Goal: Task Accomplishment & Management: Use online tool/utility

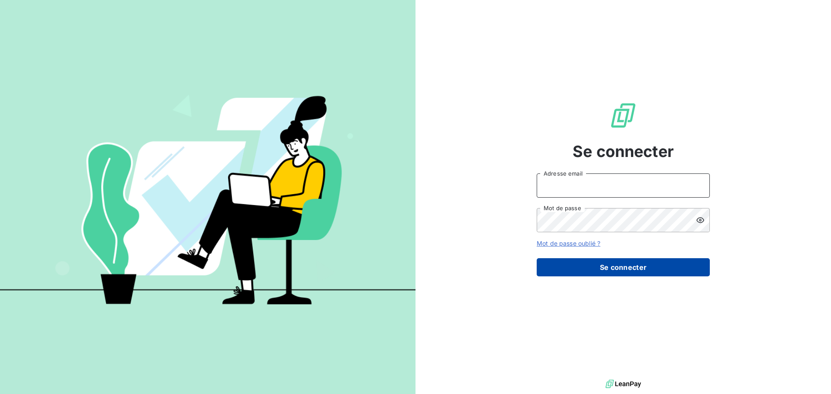
type input "[EMAIL_ADDRESS][DOMAIN_NAME]"
click at [619, 270] on button "Se connecter" at bounding box center [623, 267] width 173 height 18
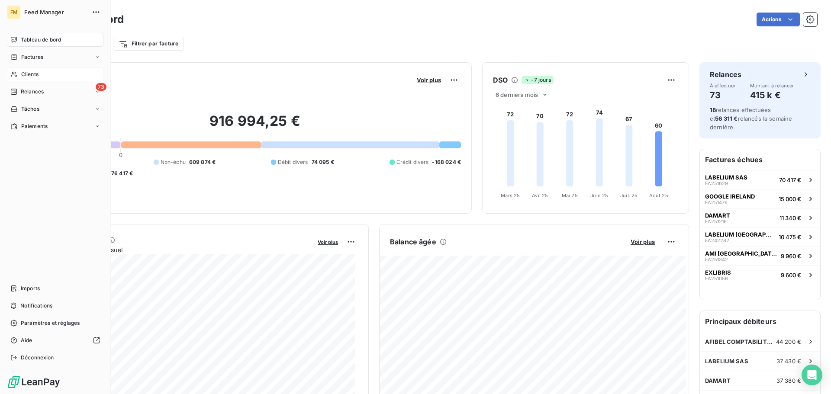
click at [37, 73] on span "Clients" at bounding box center [29, 75] width 17 height 8
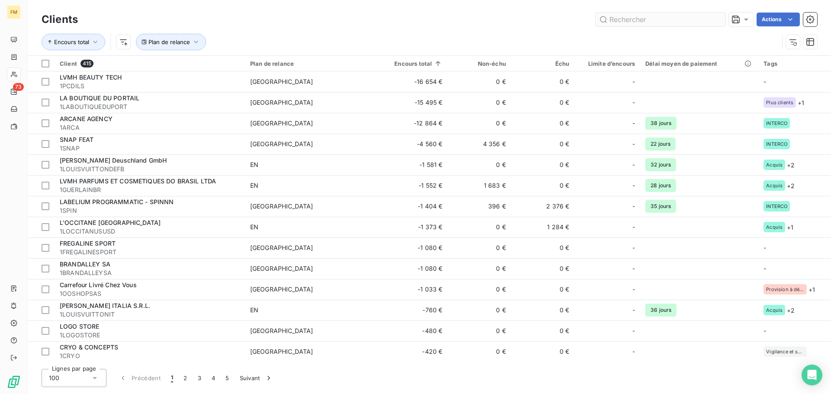
click at [614, 18] on input "text" at bounding box center [661, 20] width 130 height 14
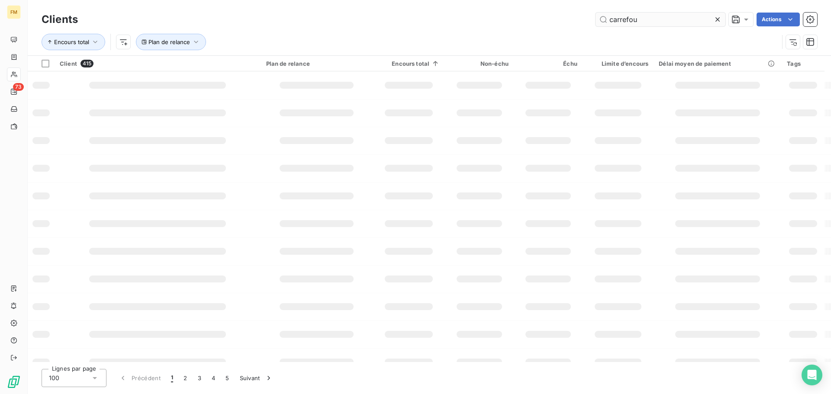
type input "carrefour"
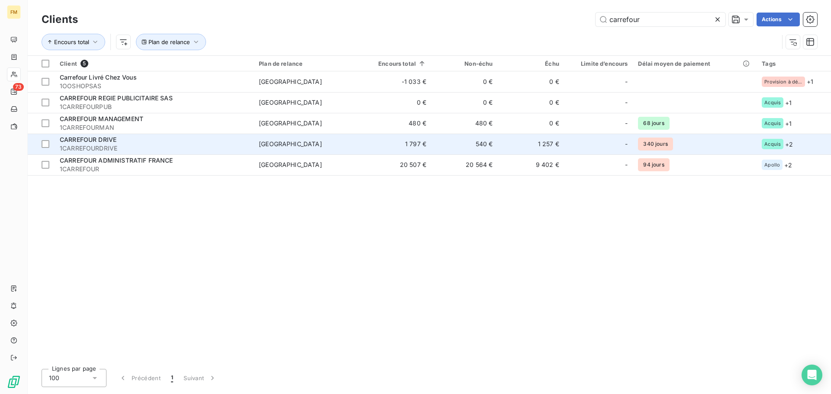
click at [394, 139] on td "1 797 €" at bounding box center [396, 144] width 70 height 21
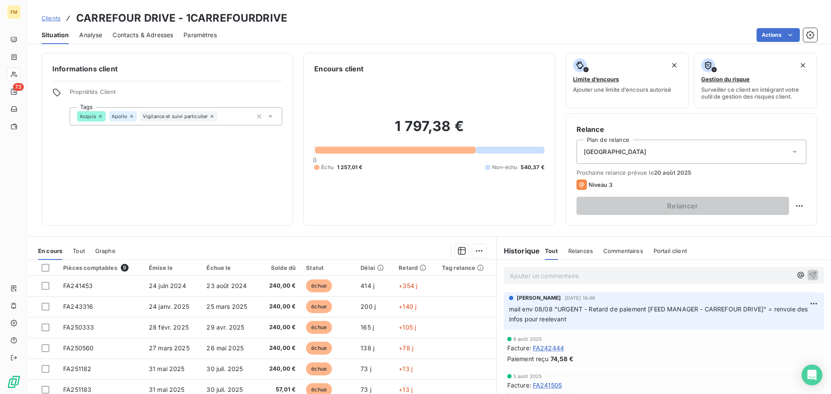
click at [522, 277] on p "Ajouter un commentaire ﻿" at bounding box center [651, 276] width 282 height 11
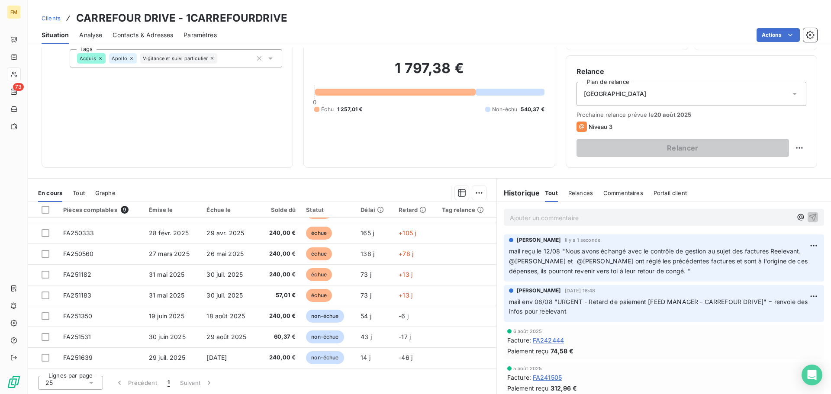
scroll to position [58, 0]
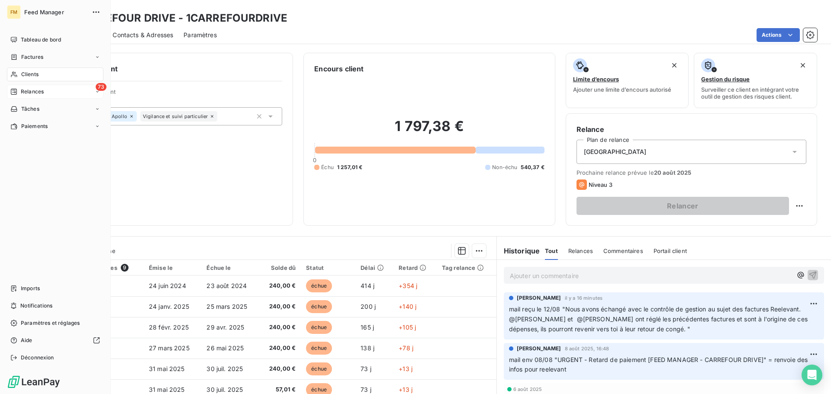
click at [19, 96] on div "73 Relances" at bounding box center [55, 92] width 97 height 14
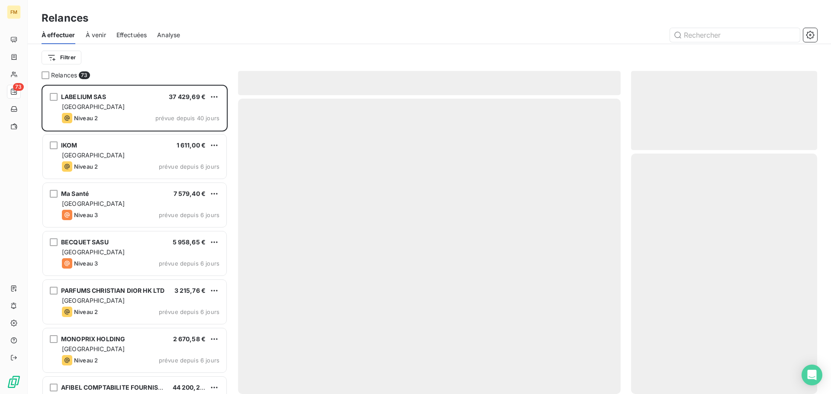
scroll to position [303, 180]
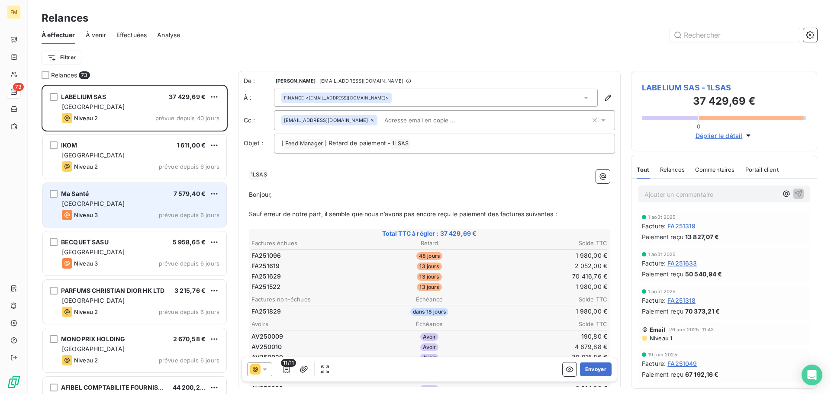
click at [119, 210] on div "Niveau 3 prévue depuis 6 jours" at bounding box center [141, 215] width 158 height 10
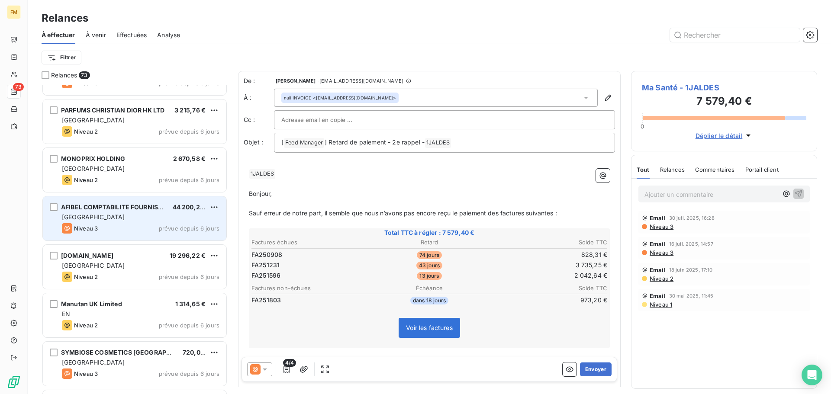
scroll to position [217, 0]
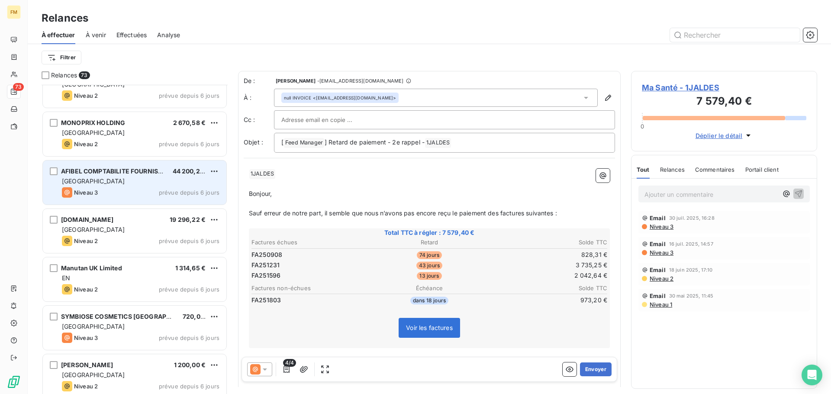
click at [131, 181] on div "FRANCE" at bounding box center [141, 181] width 158 height 9
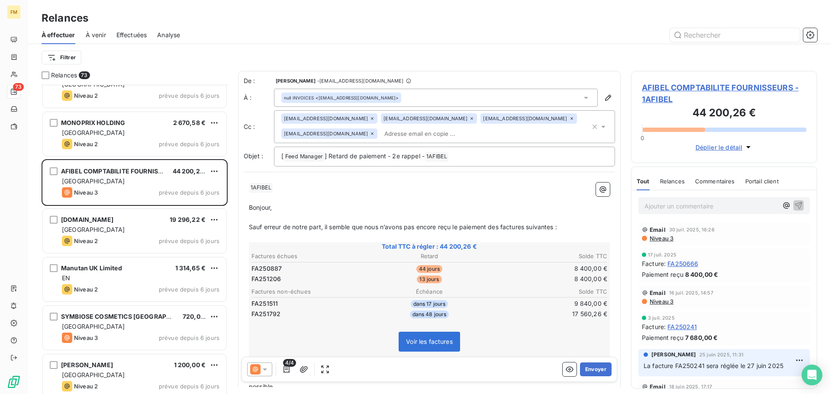
click at [95, 330] on div "FRANCE" at bounding box center [141, 326] width 158 height 9
click at [135, 181] on div "FRANCE" at bounding box center [141, 181] width 158 height 9
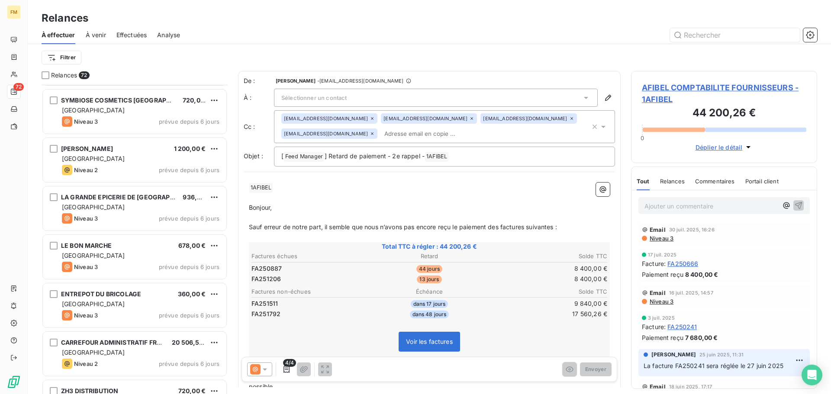
click at [397, 198] on p "﻿" at bounding box center [429, 198] width 361 height 10
click at [347, 97] on span "Sélectionner un contact" at bounding box center [313, 97] width 65 height 7
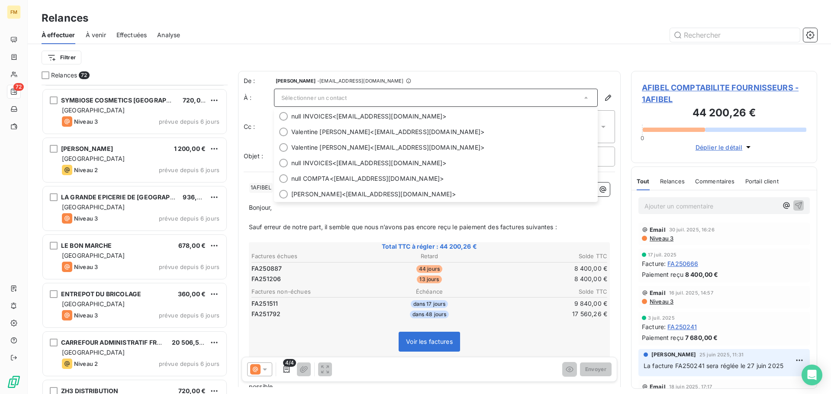
click at [437, 77] on div "De : Virginie COELHO - rappels@leanpay.io" at bounding box center [429, 81] width 371 height 9
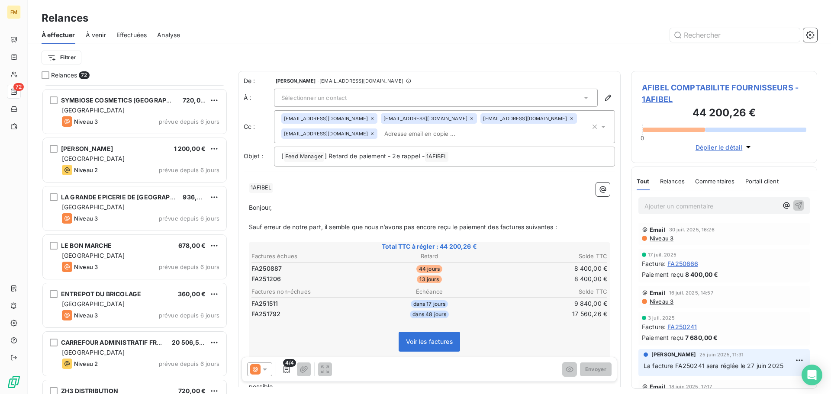
click at [394, 93] on div "Sélectionner un contact" at bounding box center [436, 98] width 324 height 18
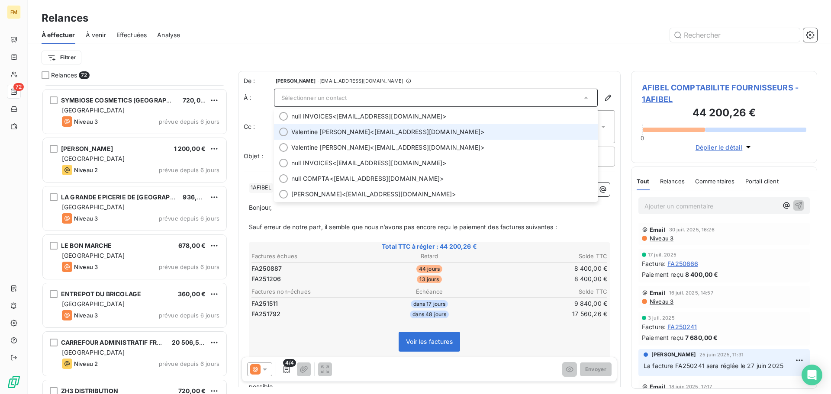
click at [292, 130] on span "Valentine LEPORT" at bounding box center [330, 132] width 79 height 9
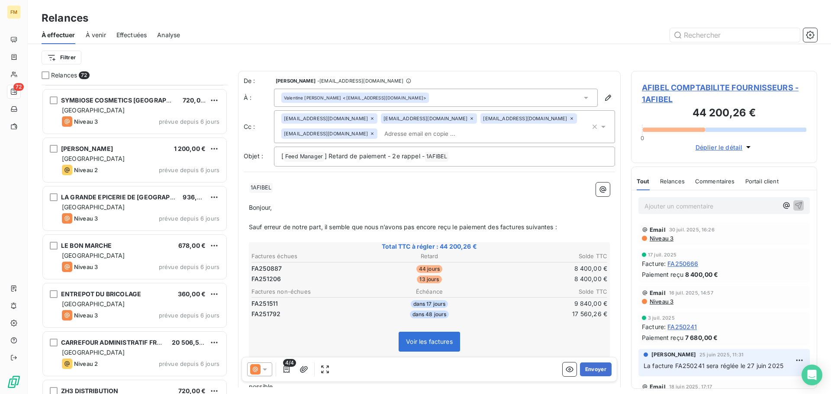
drag, startPoint x: 349, startPoint y: 120, endPoint x: 352, endPoint y: 145, distance: 24.9
click at [349, 122] on div "valentineleport@afibel.net" at bounding box center [329, 118] width 96 height 10
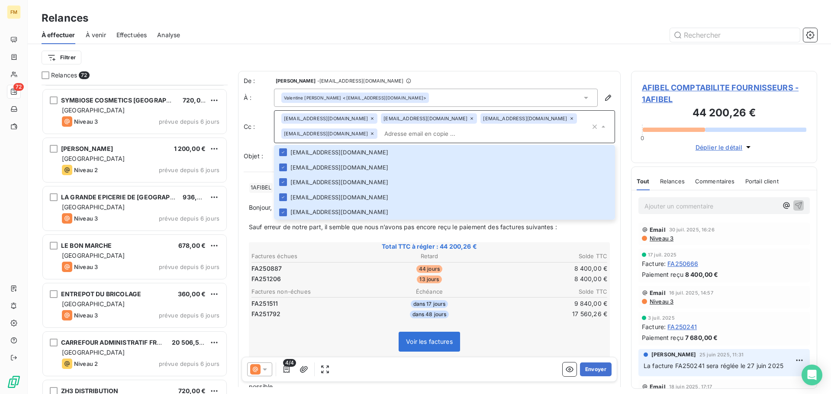
click at [370, 119] on icon at bounding box center [372, 118] width 5 height 5
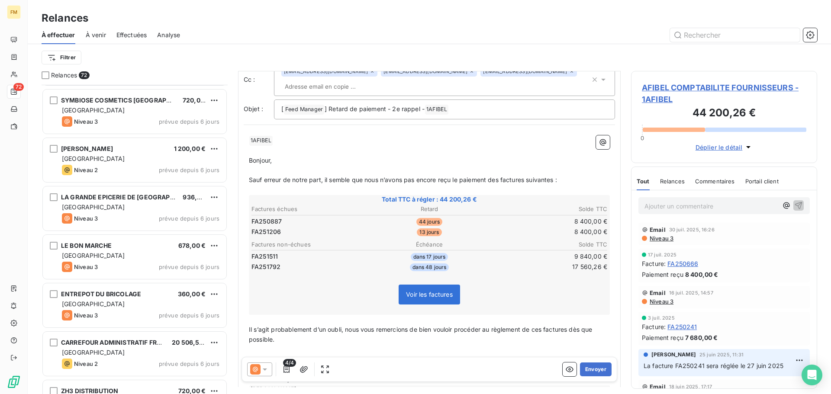
scroll to position [87, 0]
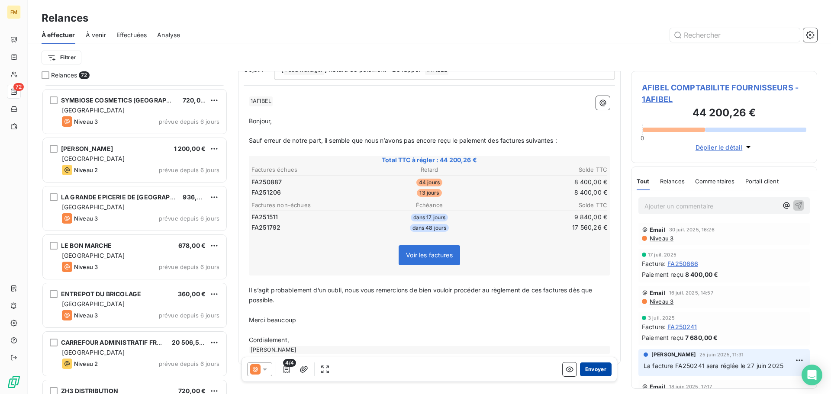
click at [591, 373] on button "Envoyer" at bounding box center [596, 370] width 32 height 14
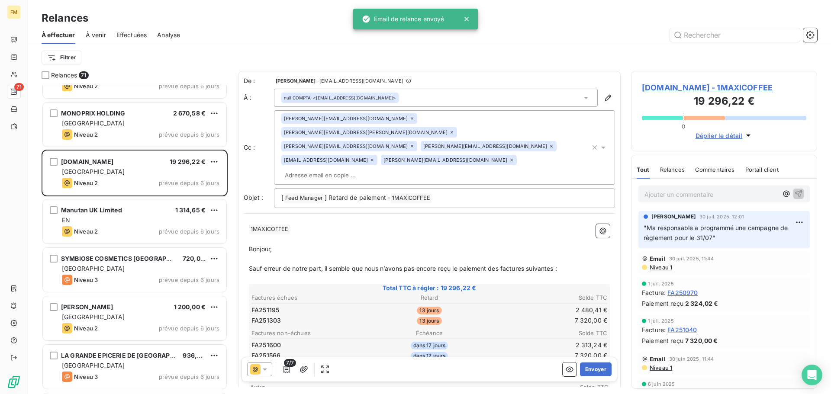
scroll to position [217, 0]
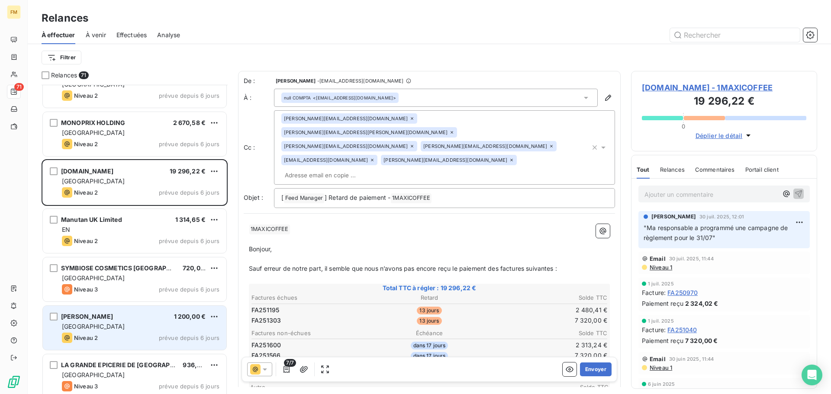
click at [119, 338] on div "Niveau 2 prévue depuis 6 jours" at bounding box center [141, 338] width 158 height 10
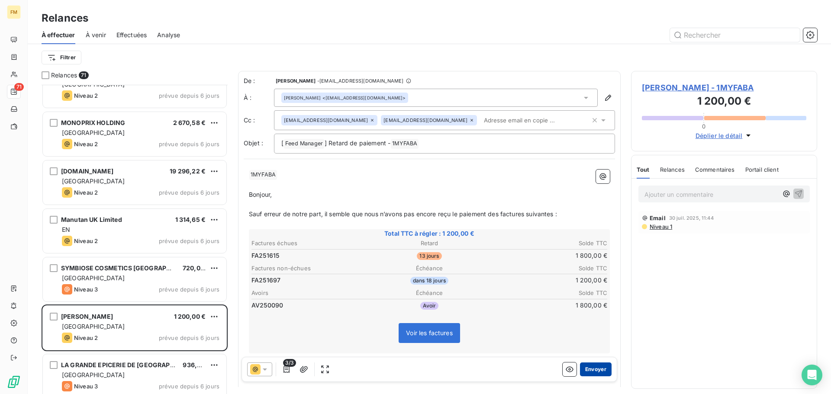
click at [592, 366] on button "Envoyer" at bounding box center [596, 370] width 32 height 14
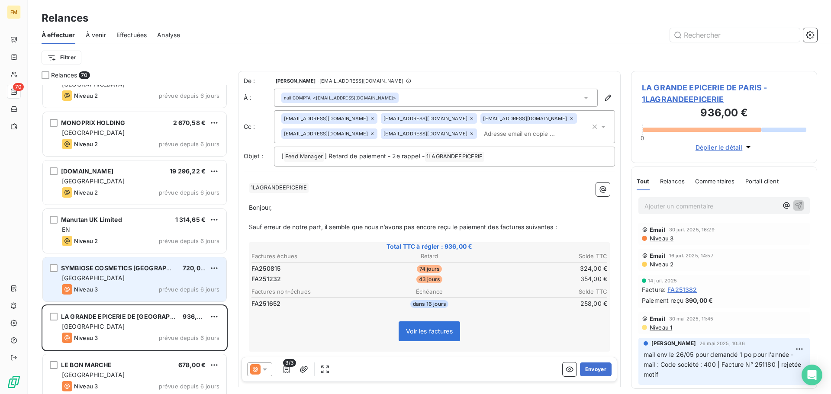
click at [129, 280] on div "FRANCE" at bounding box center [141, 278] width 158 height 9
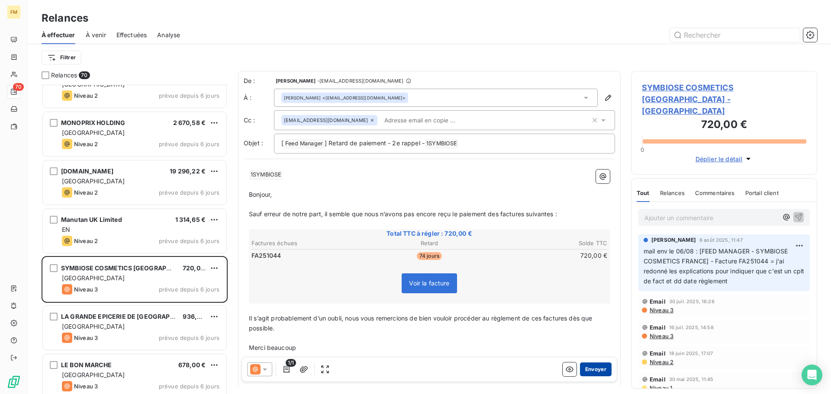
click at [586, 371] on button "Envoyer" at bounding box center [596, 370] width 32 height 14
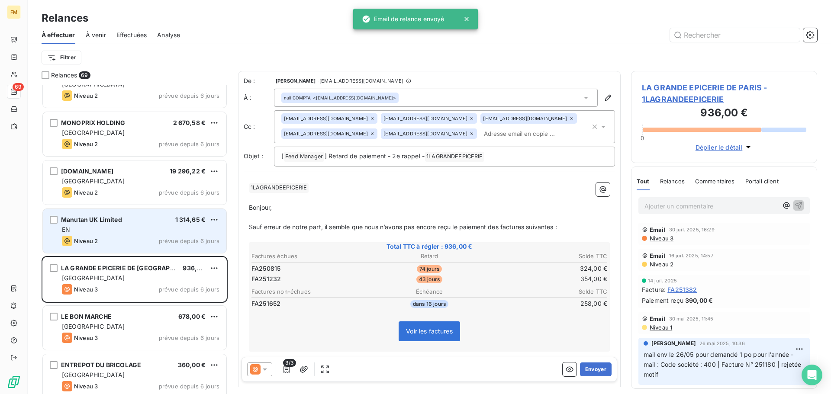
click at [124, 235] on div "Manutan UK Limited 1 314,65 € EN Niveau 2 prévue depuis 6 jours" at bounding box center [135, 231] width 184 height 44
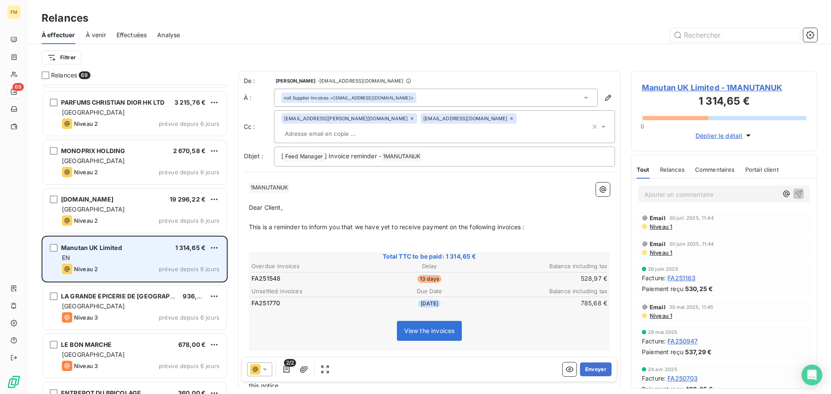
scroll to position [174, 0]
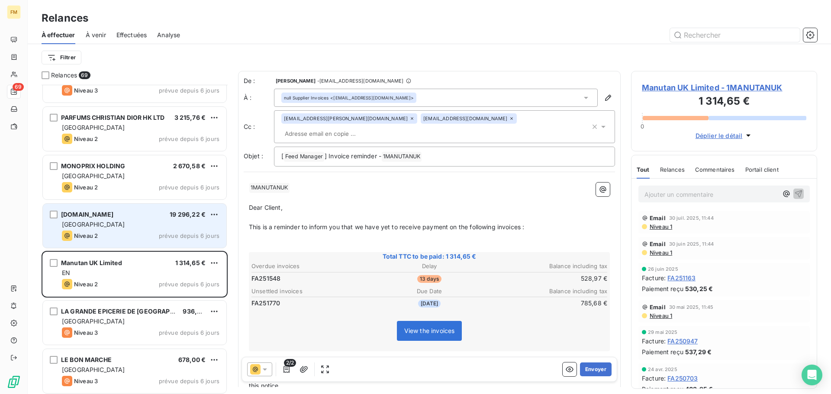
click at [120, 232] on div "Niveau 2 prévue depuis 6 jours" at bounding box center [141, 236] width 158 height 10
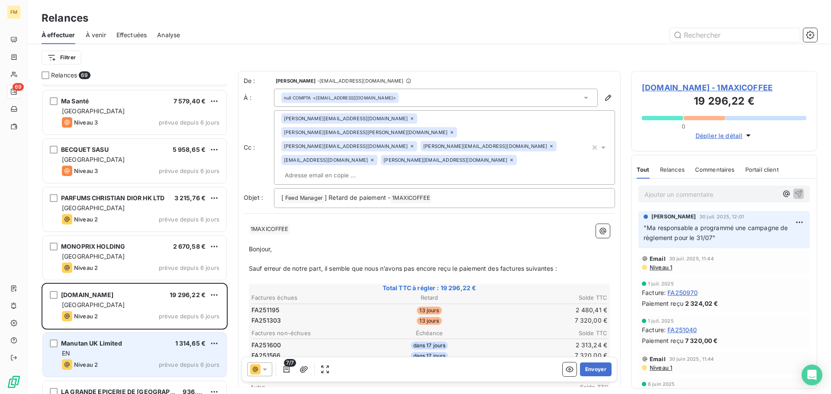
scroll to position [87, 0]
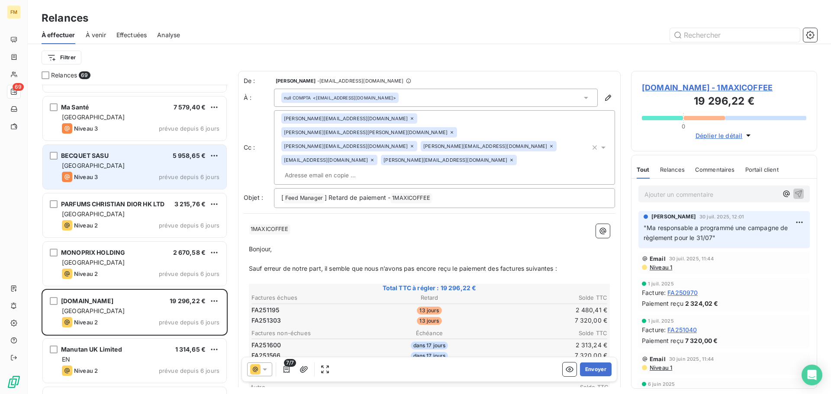
click at [120, 165] on div "FRANCE" at bounding box center [141, 165] width 158 height 9
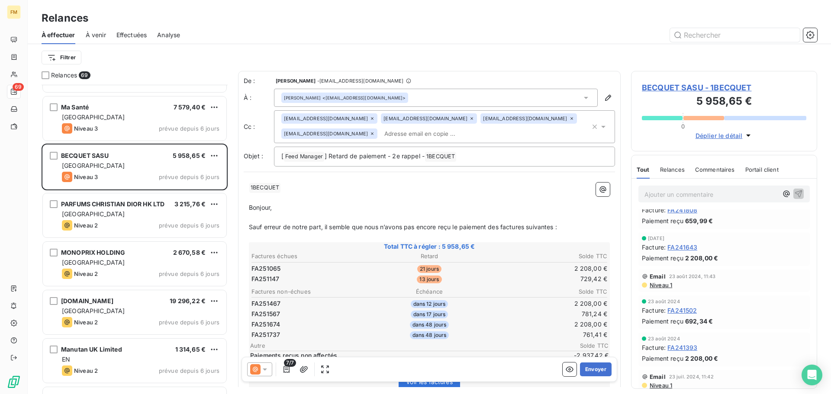
scroll to position [1255, 0]
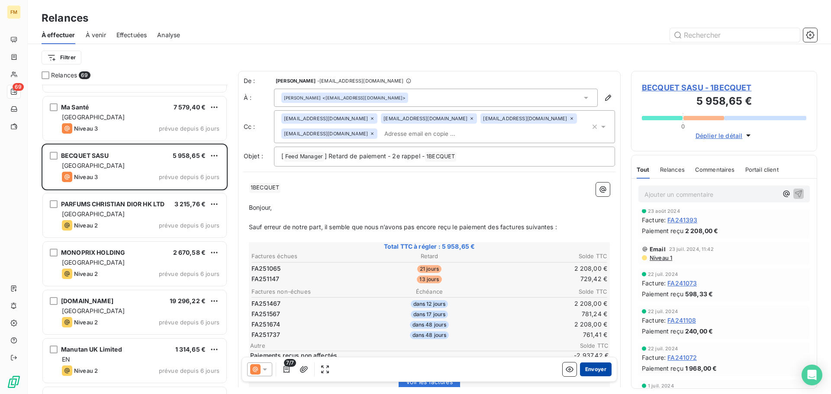
click at [594, 373] on button "Envoyer" at bounding box center [596, 370] width 32 height 14
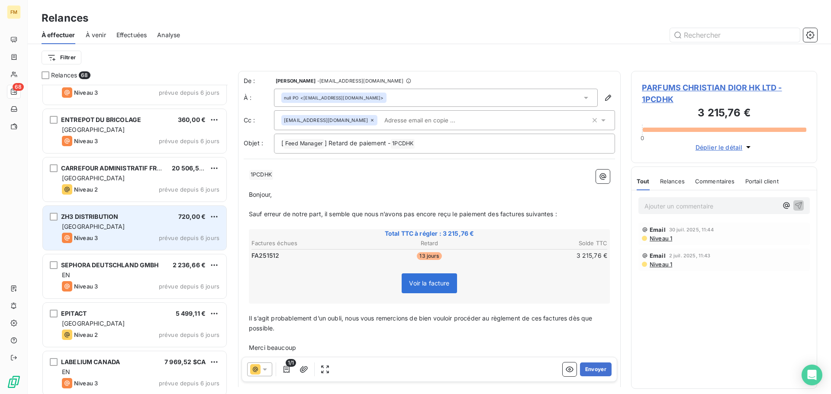
scroll to position [433, 0]
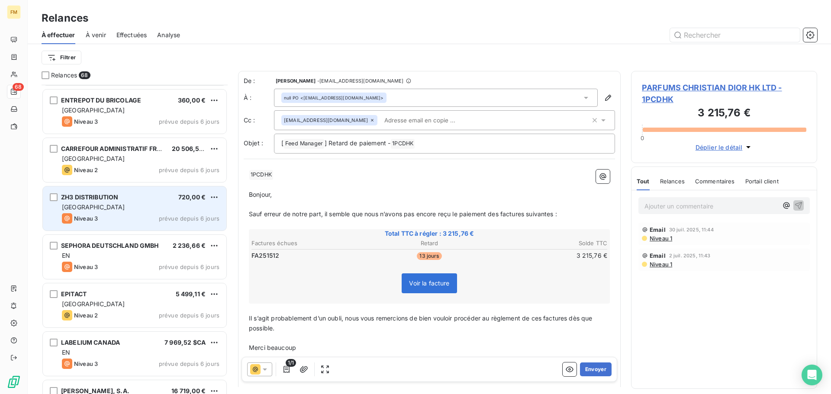
click at [127, 223] on div "Niveau 3 prévue depuis 6 jours" at bounding box center [141, 218] width 158 height 10
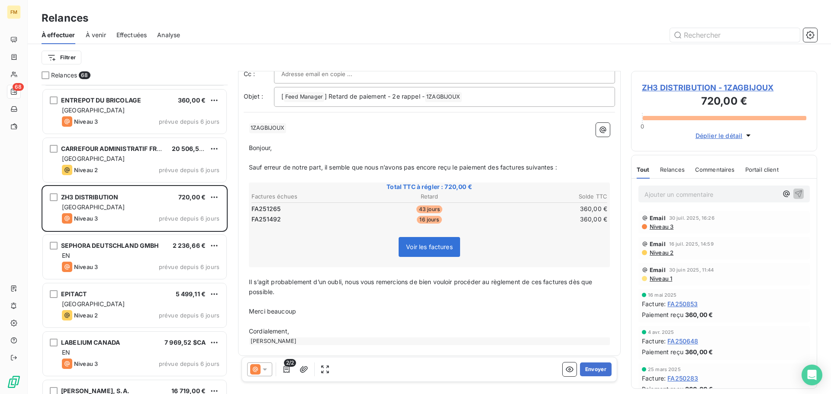
scroll to position [51, 0]
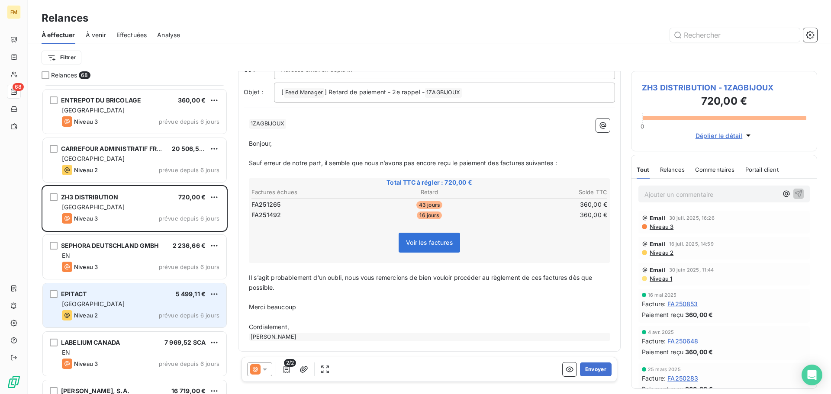
click at [124, 304] on div "FRANCE" at bounding box center [141, 304] width 158 height 9
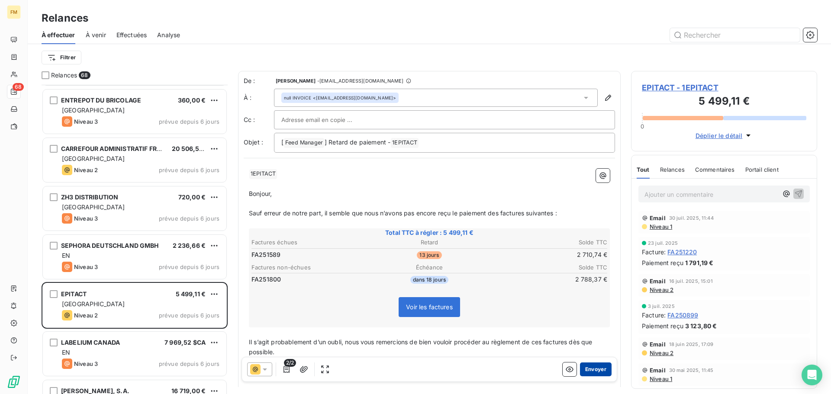
click at [594, 374] on button "Envoyer" at bounding box center [596, 370] width 32 height 14
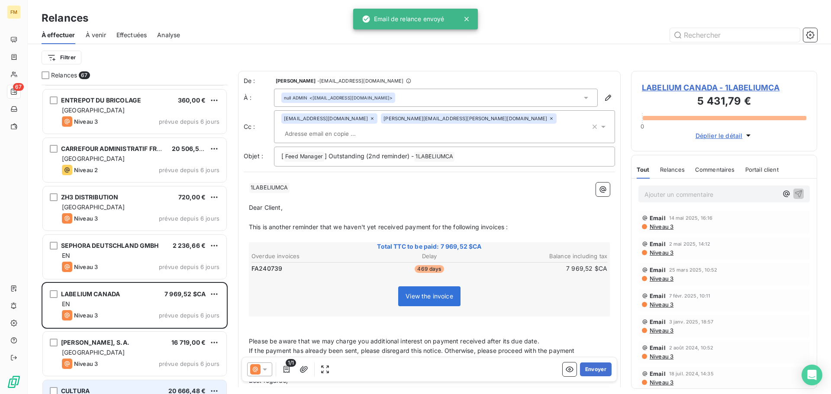
scroll to position [477, 0]
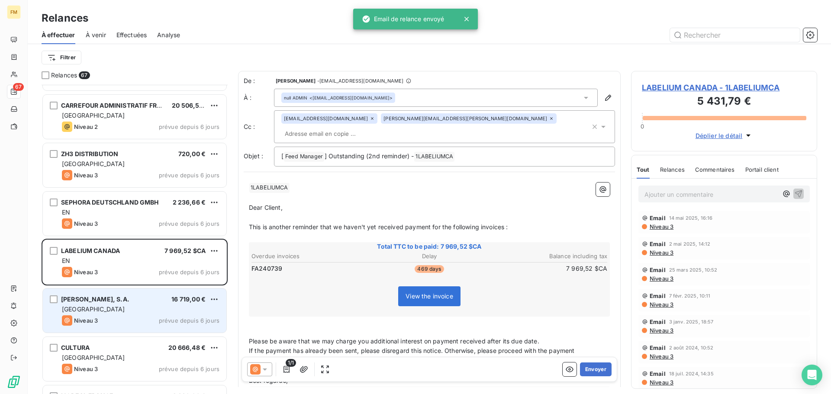
click at [138, 316] on div "Niveau 3 prévue depuis 6 jours" at bounding box center [141, 321] width 158 height 10
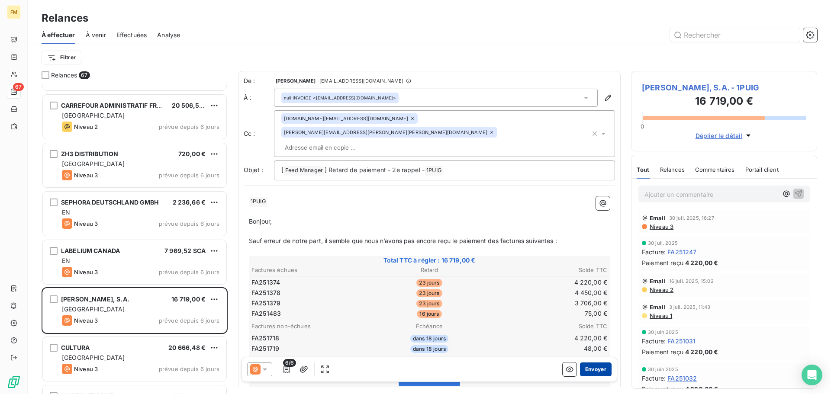
click at [581, 370] on button "Envoyer" at bounding box center [596, 370] width 32 height 14
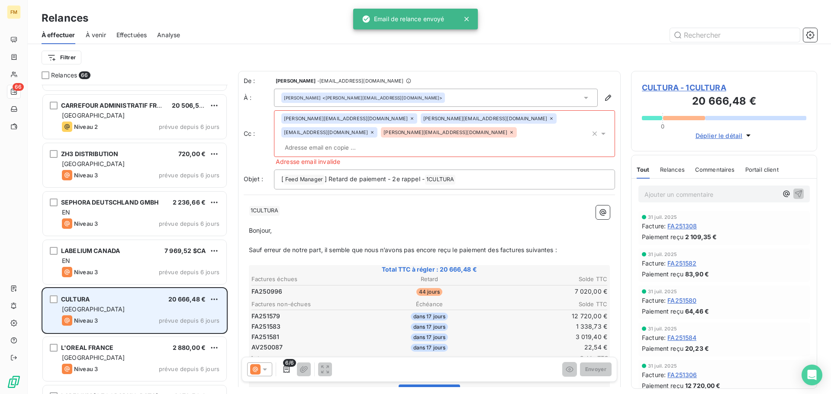
click at [157, 329] on div "CULTURA 20 666,48 € FRANCE Niveau 3 prévue depuis 6 jours" at bounding box center [135, 311] width 184 height 44
click at [145, 323] on div "Niveau 3 prévue depuis 6 jours" at bounding box center [141, 321] width 158 height 10
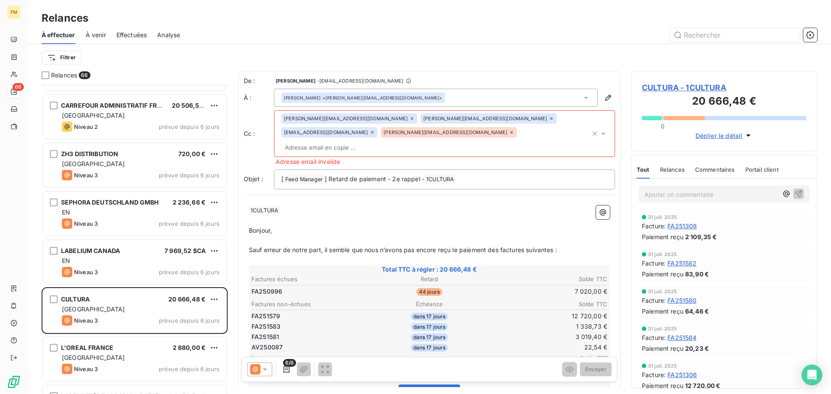
click at [512, 130] on icon at bounding box center [511, 132] width 5 height 5
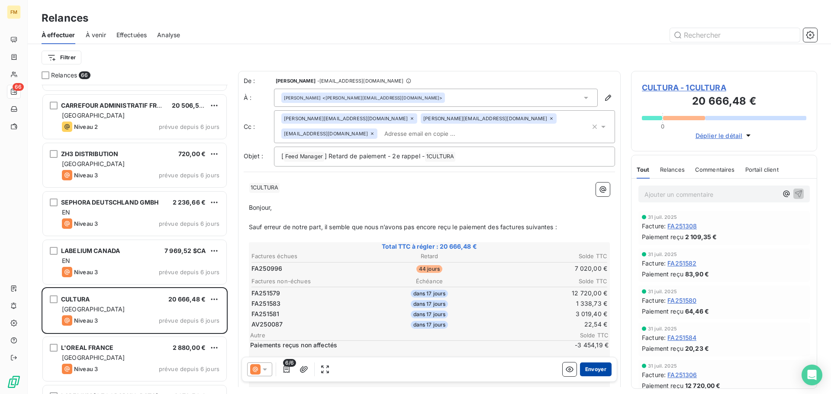
click at [592, 373] on button "Envoyer" at bounding box center [596, 370] width 32 height 14
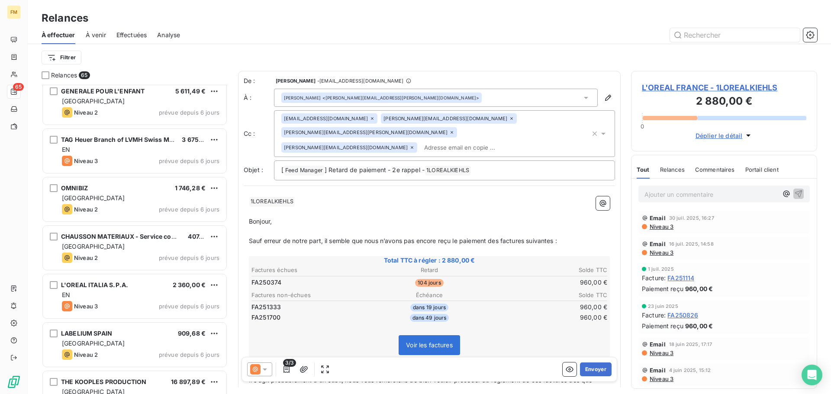
scroll to position [909, 0]
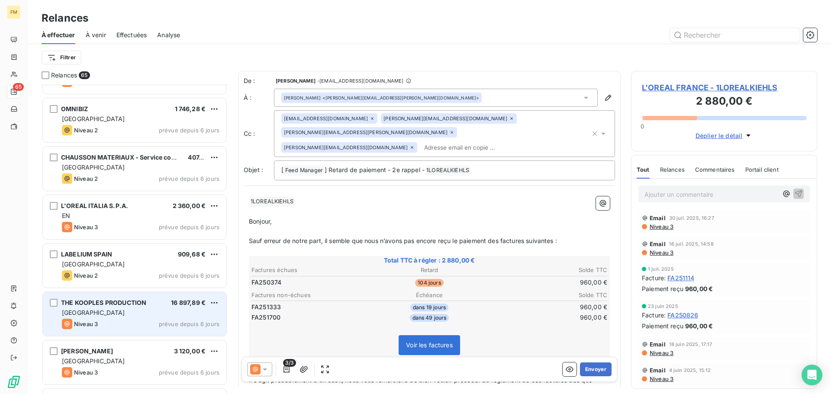
click at [122, 319] on div "THE KOOPLES PRODUCTION 16 897,89 € FRANCE Niveau 3 prévue depuis 6 jours" at bounding box center [135, 314] width 184 height 44
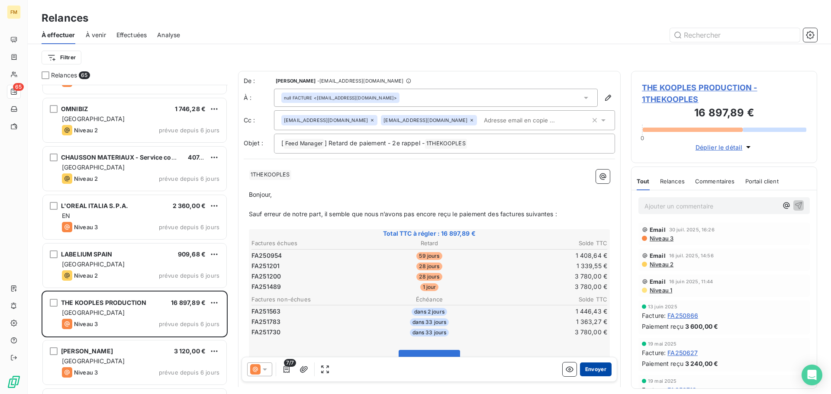
click at [588, 370] on button "Envoyer" at bounding box center [596, 370] width 32 height 14
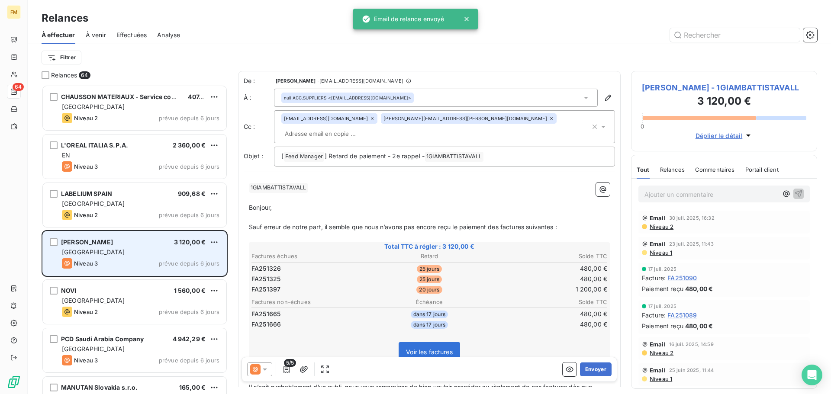
scroll to position [996, 0]
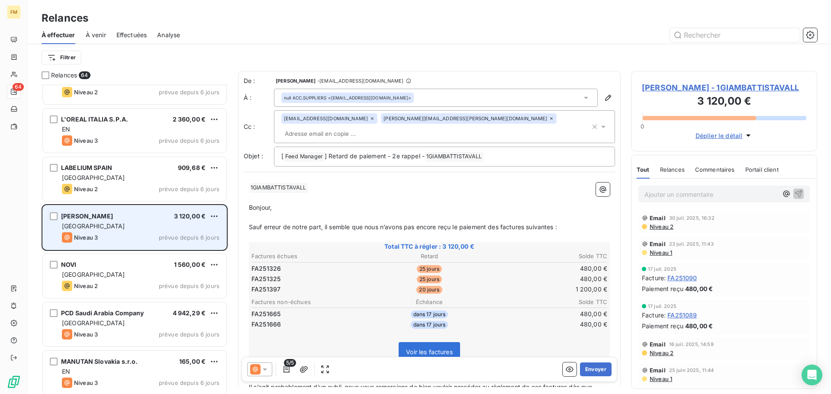
click at [122, 239] on div "Niveau 3 prévue depuis 6 jours" at bounding box center [141, 237] width 158 height 10
click at [126, 227] on div "FRANCE" at bounding box center [141, 226] width 158 height 9
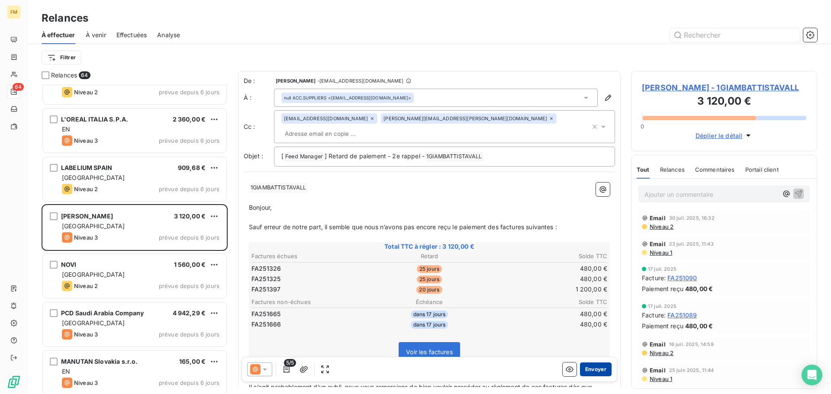
click at [586, 369] on button "Envoyer" at bounding box center [596, 370] width 32 height 14
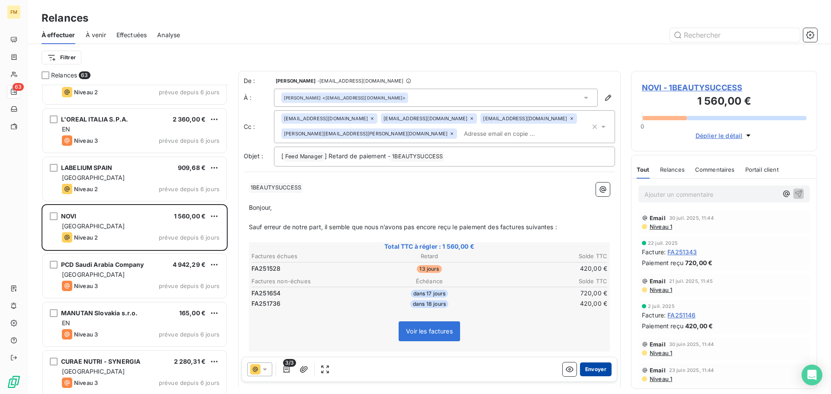
click at [596, 372] on button "Envoyer" at bounding box center [596, 370] width 32 height 14
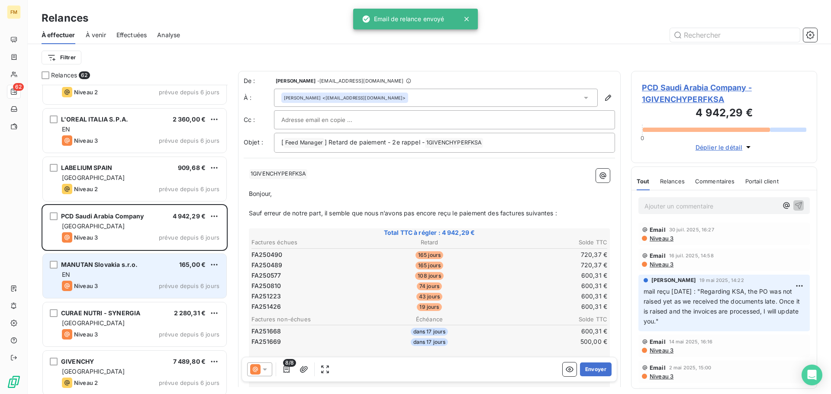
scroll to position [1082, 0]
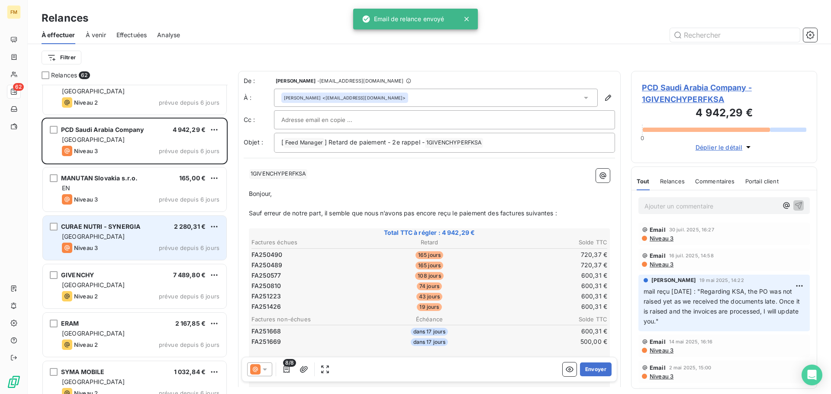
click at [109, 256] on div "CURAE NUTRI - SYNERGIA 2 280,31 € FRANCE Niveau 3 prévue depuis 6 jours" at bounding box center [135, 238] width 184 height 44
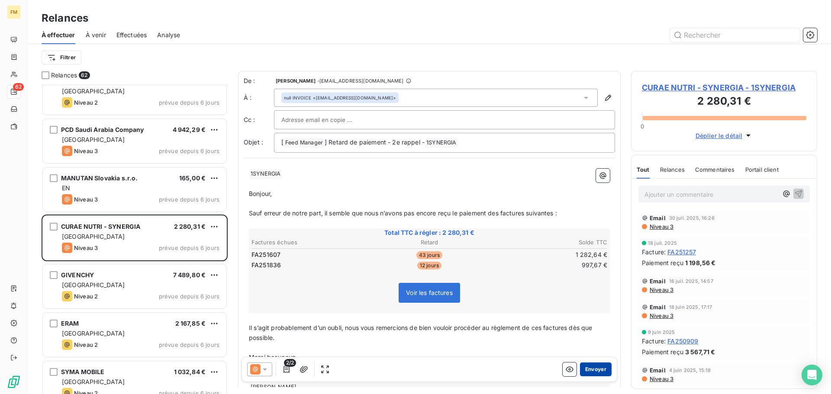
click at [592, 364] on button "Envoyer" at bounding box center [596, 370] width 32 height 14
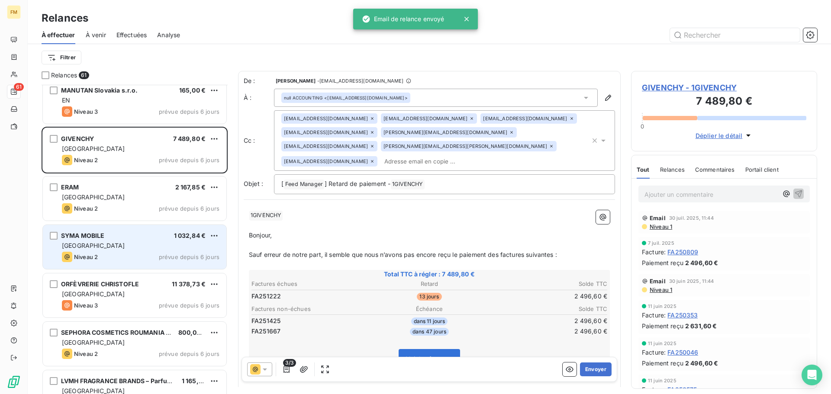
scroll to position [1212, 0]
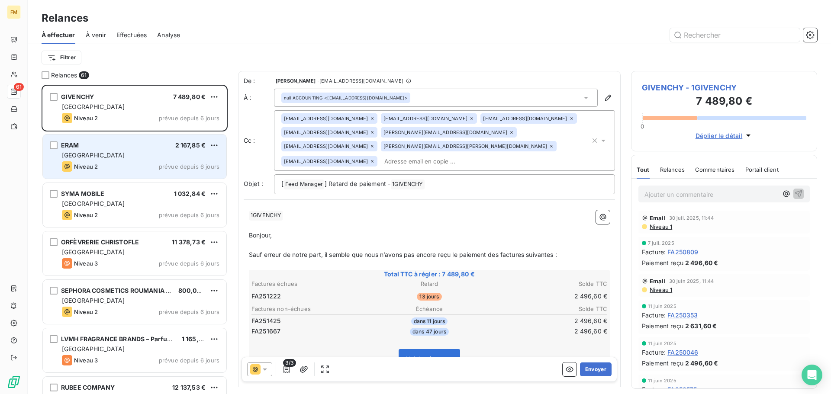
click at [116, 168] on div "Niveau 2 prévue depuis 6 jours" at bounding box center [141, 166] width 158 height 10
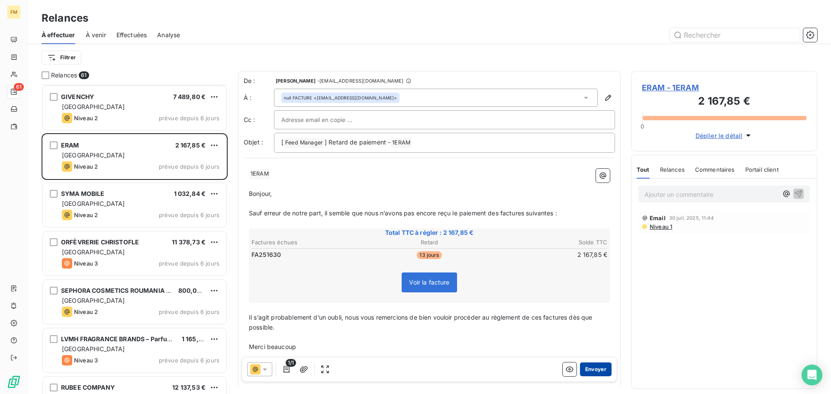
click at [588, 370] on button "Envoyer" at bounding box center [596, 370] width 32 height 14
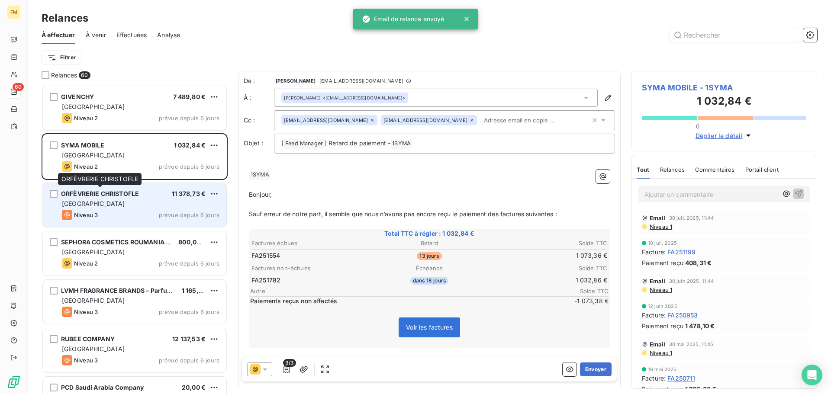
click at [102, 198] on div "ORFÈVRERIE CHRISTOFLE" at bounding box center [100, 194] width 78 height 9
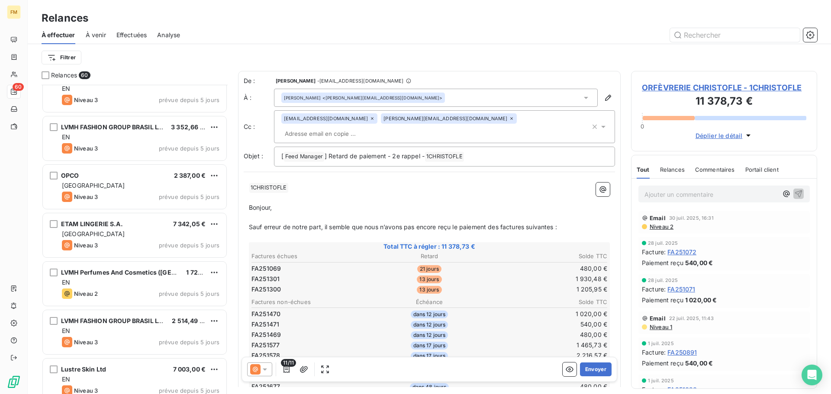
scroll to position [1732, 0]
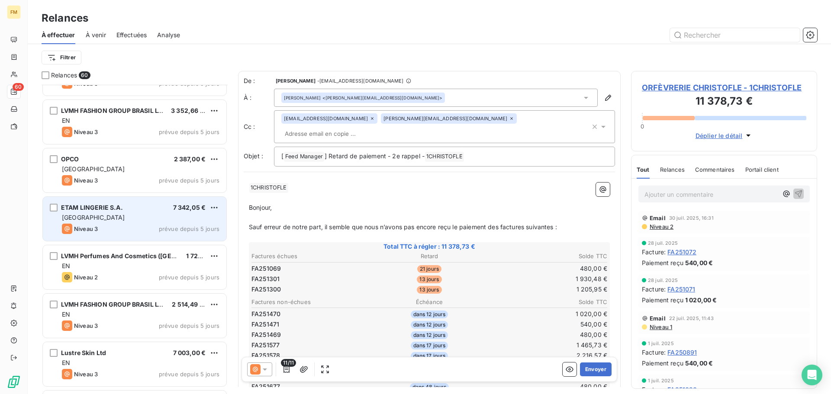
click at [131, 232] on div "Niveau 3 prévue depuis 5 jours" at bounding box center [141, 229] width 158 height 10
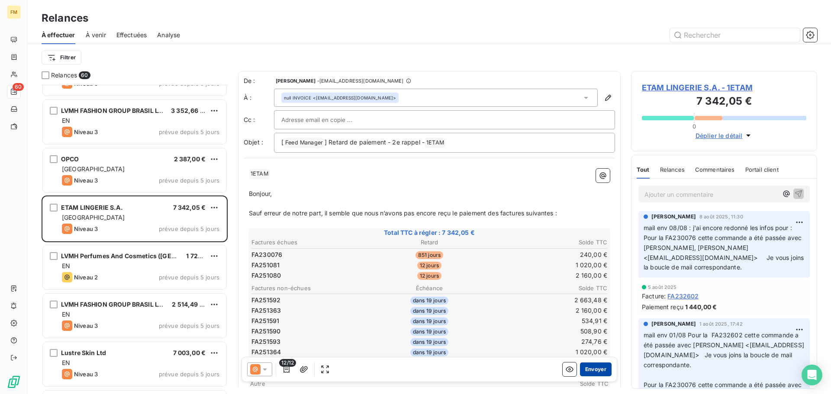
click at [584, 369] on button "Envoyer" at bounding box center [596, 370] width 32 height 14
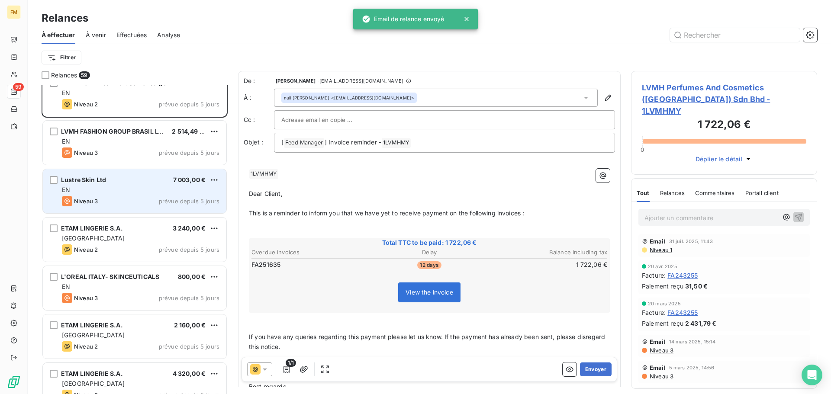
scroll to position [1862, 0]
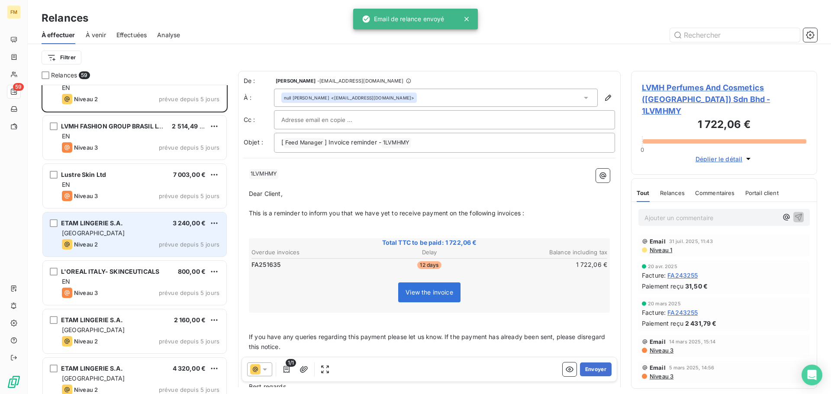
click at [117, 231] on div "FRANCE" at bounding box center [141, 233] width 158 height 9
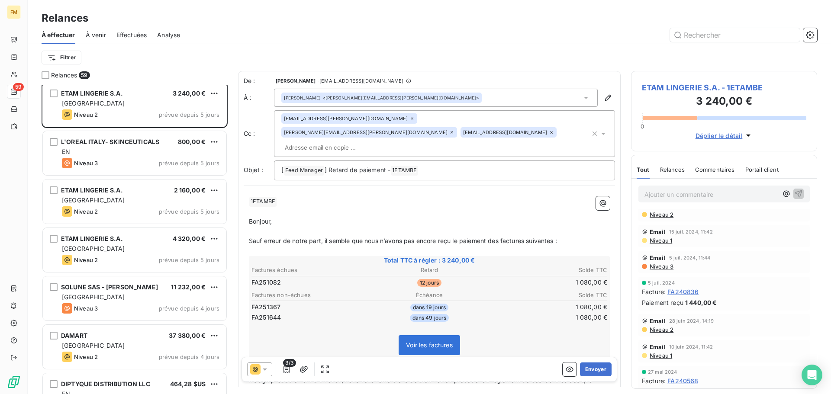
scroll to position [1039, 0]
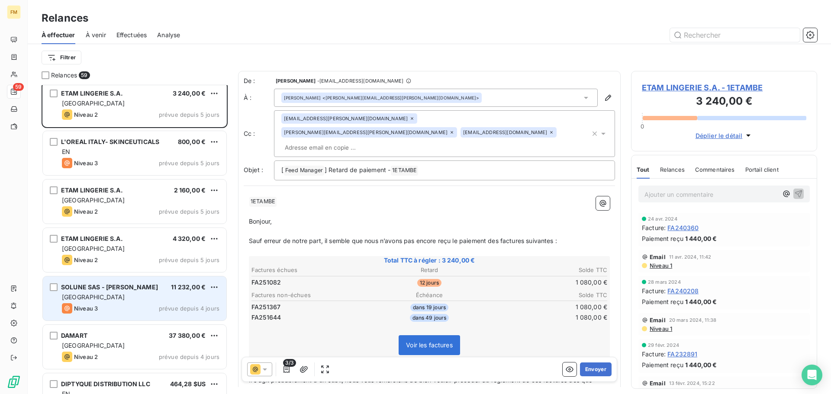
click at [107, 307] on div "Niveau 3 prévue depuis 4 jours" at bounding box center [141, 308] width 158 height 10
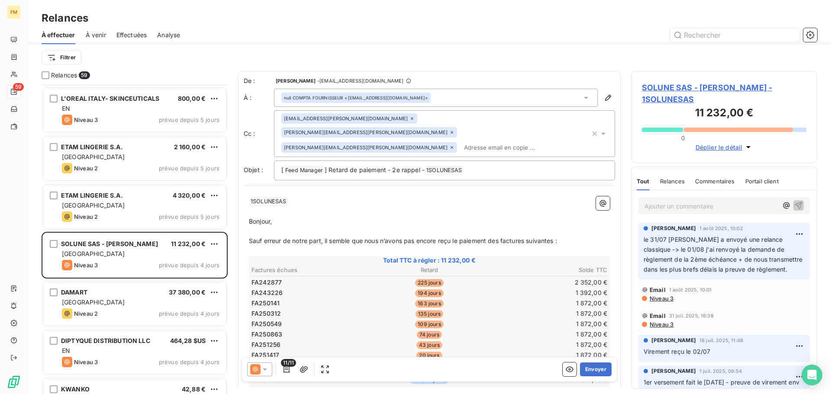
click at [720, 87] on span "SOLUNE SAS - VANESSA BRUNO - 1SOLUNESAS" at bounding box center [724, 93] width 164 height 23
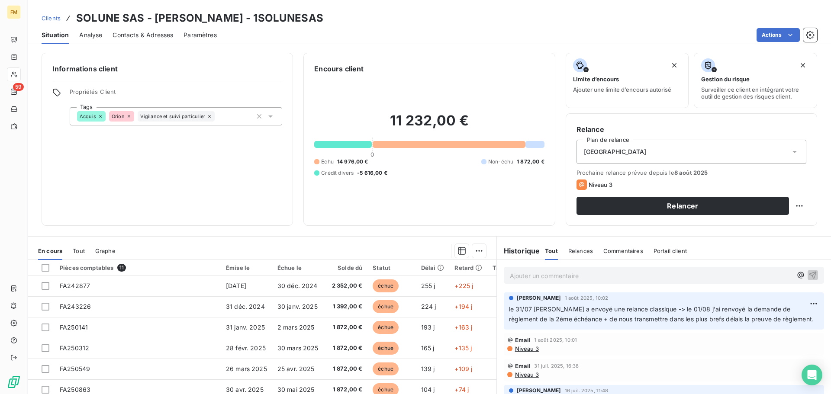
click at [791, 204] on html "FM 59 Clients SOLUNE SAS - VANESSA BRUNO - 1SOLUNESAS Situation Analyse Contact…" at bounding box center [415, 197] width 831 height 394
click at [761, 227] on div "Replanifier cette action" at bounding box center [756, 225] width 77 height 14
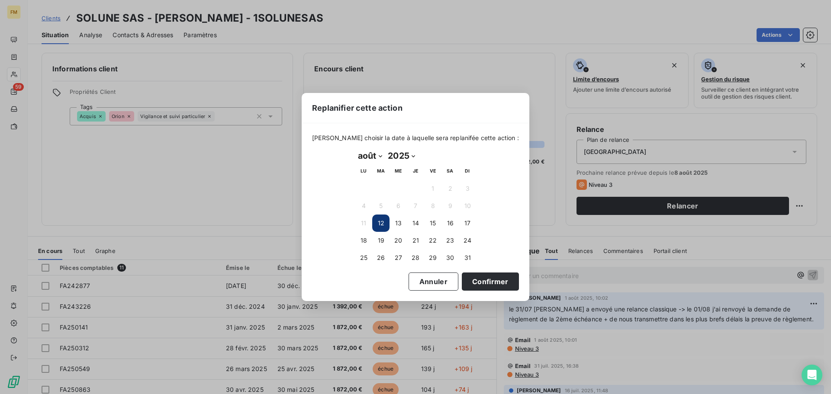
click at [381, 156] on select "janvier février mars avril mai juin juillet août septembre octobre novembre déc…" at bounding box center [370, 156] width 30 height 14
select select "8"
click at [355, 149] on select "janvier février mars avril mai juin juillet août septembre octobre novembre déc…" at bounding box center [370, 156] width 30 height 14
click at [430, 186] on button "5" at bounding box center [432, 188] width 17 height 17
click at [375, 204] on button "9" at bounding box center [380, 205] width 17 height 17
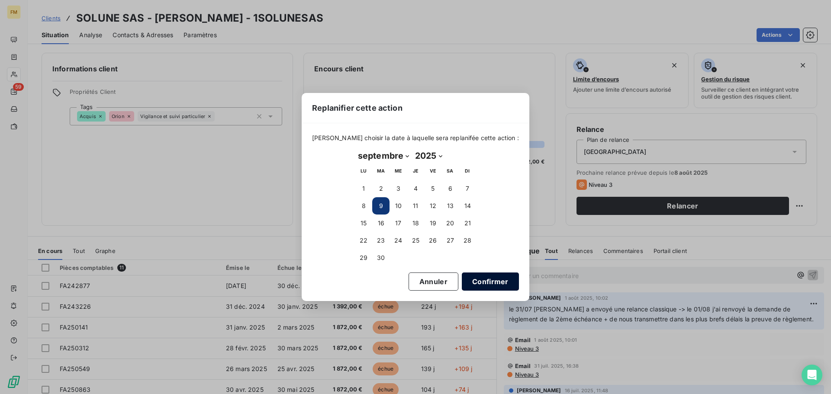
click at [469, 273] on button "Confirmer" at bounding box center [490, 282] width 57 height 18
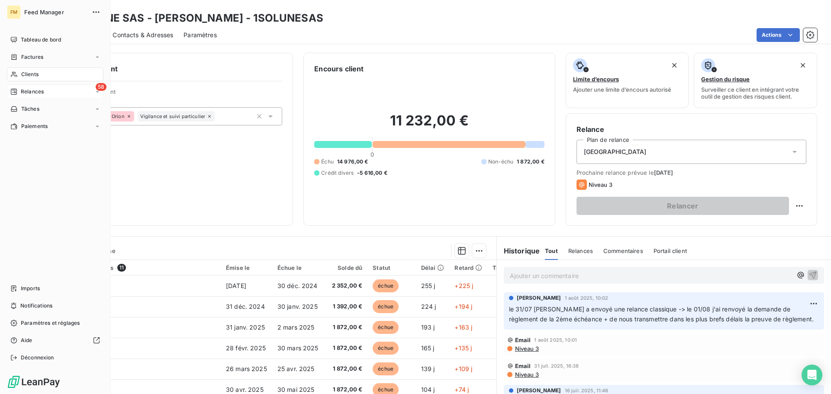
drag, startPoint x: 19, startPoint y: 86, endPoint x: 21, endPoint y: 94, distance: 8.1
click at [19, 87] on div "58 Relances" at bounding box center [55, 92] width 97 height 14
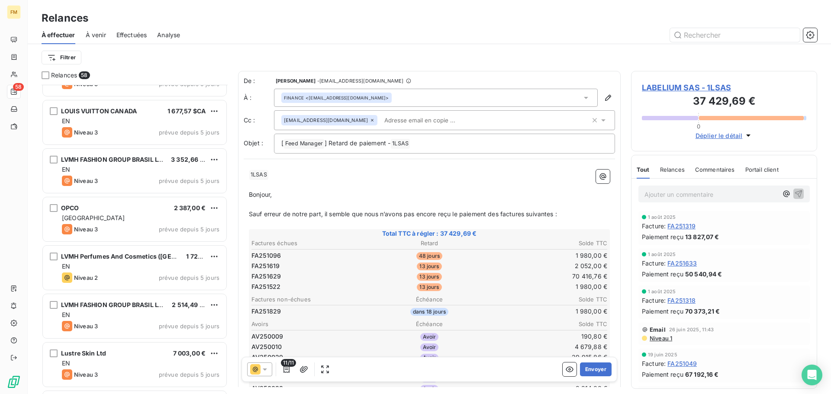
scroll to position [1688, 0]
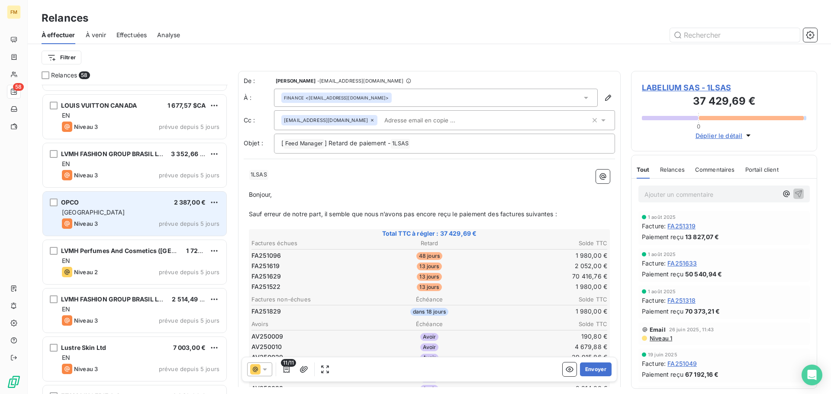
click at [141, 215] on div "FRANCE" at bounding box center [141, 212] width 158 height 9
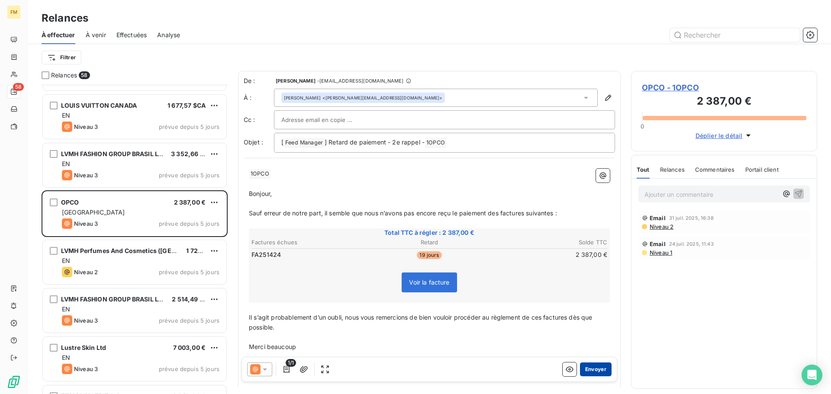
click at [594, 371] on button "Envoyer" at bounding box center [596, 370] width 32 height 14
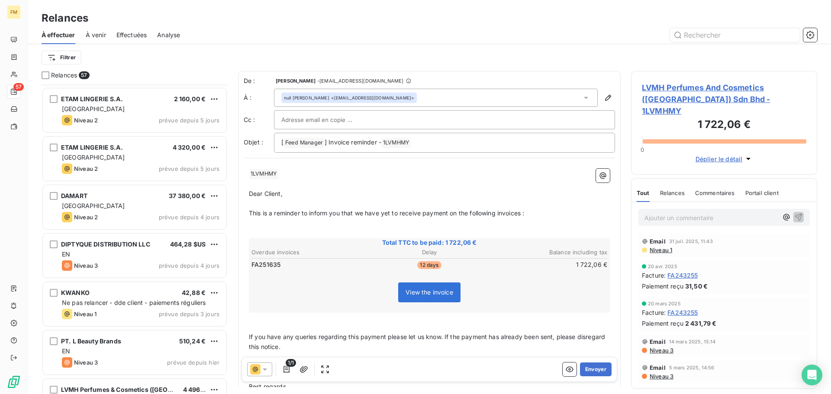
scroll to position [2035, 0]
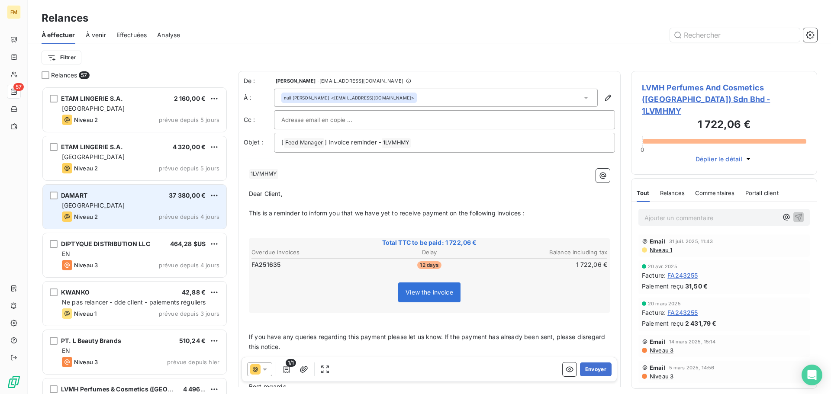
click at [147, 217] on div "Niveau 2 prévue depuis 4 jours" at bounding box center [141, 217] width 158 height 10
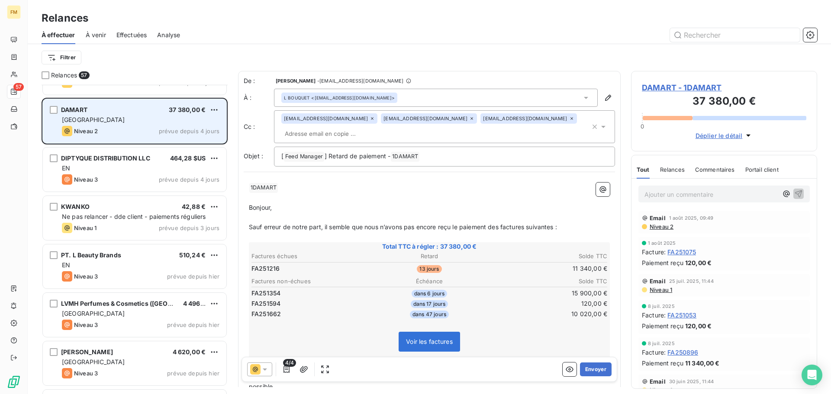
scroll to position [2121, 0]
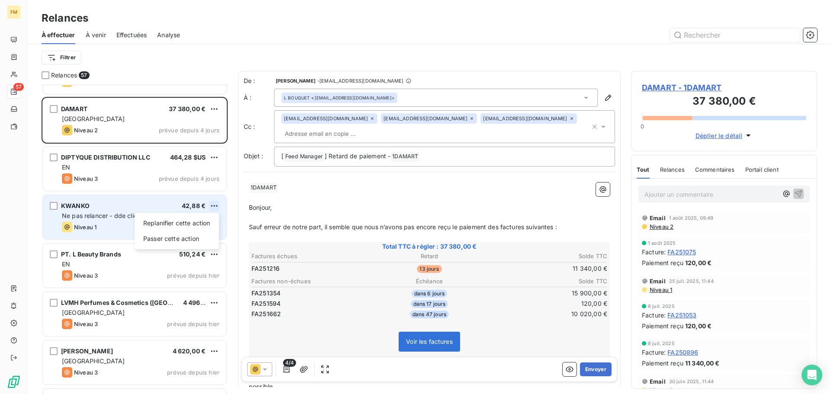
click at [213, 203] on html "FM 57 Relances À effectuer À venir Effectuées Analyse Filtrer Relances 57 ETAM …" at bounding box center [415, 197] width 831 height 394
click at [189, 226] on div "Replanifier cette action" at bounding box center [176, 223] width 77 height 14
select select "7"
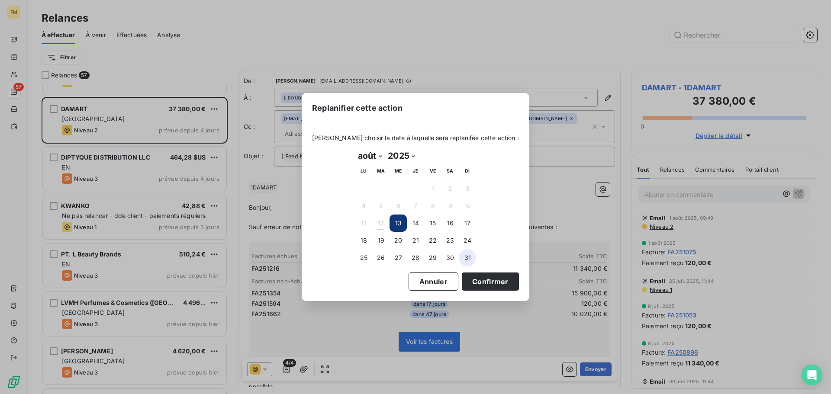
click at [468, 258] on button "31" at bounding box center [467, 257] width 17 height 17
click at [476, 280] on button "Confirmer" at bounding box center [490, 282] width 57 height 18
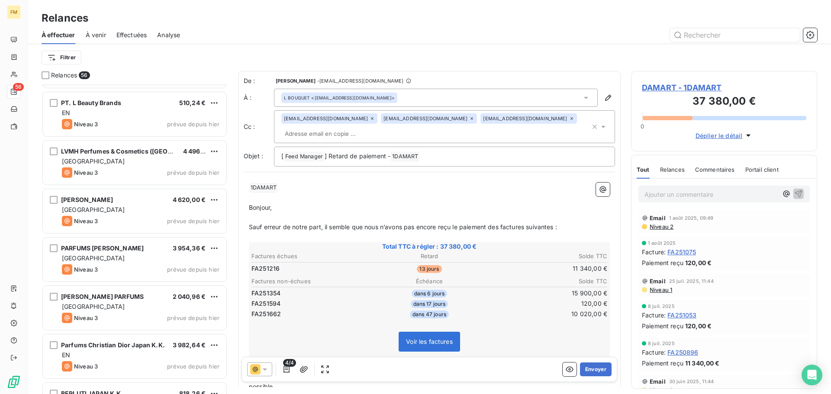
scroll to position [2251, 0]
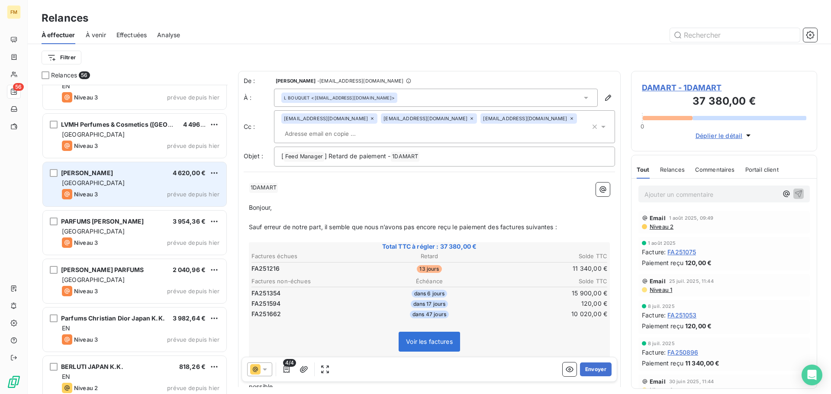
click at [136, 193] on div "Niveau 3 prévue depuis hier" at bounding box center [141, 194] width 158 height 10
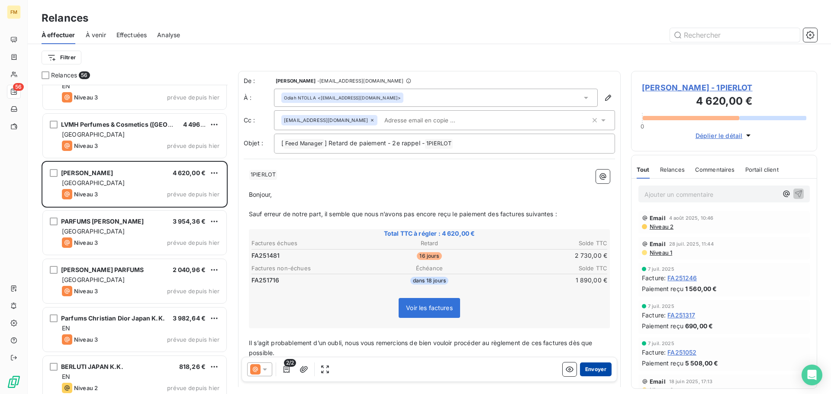
click at [599, 370] on button "Envoyer" at bounding box center [596, 370] width 32 height 14
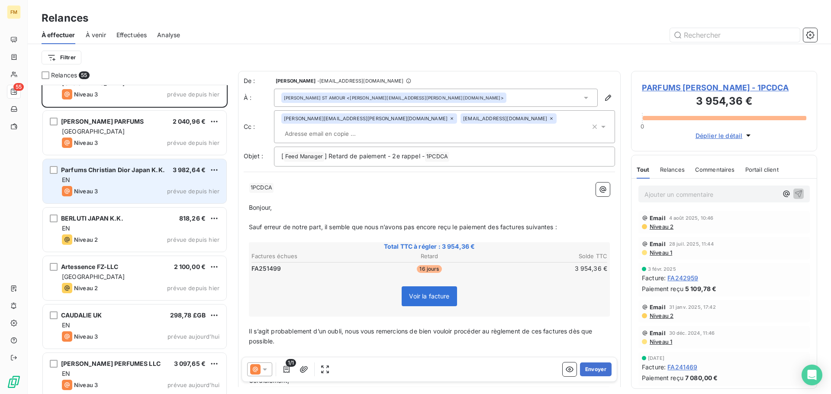
scroll to position [2357, 0]
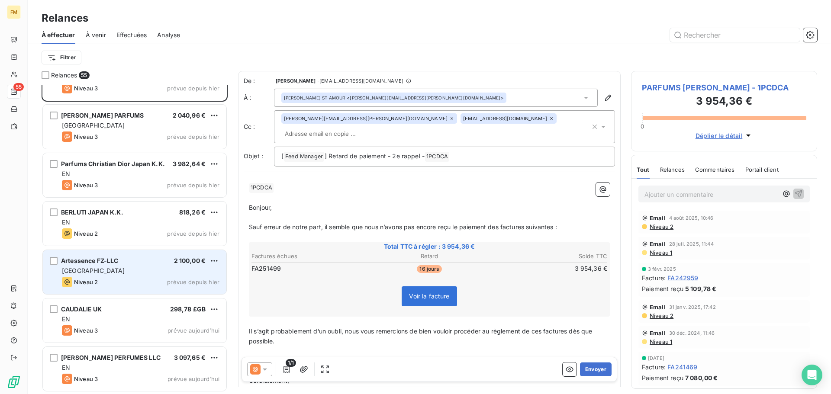
click at [150, 288] on div "Artessence FZ-LLC 2 100,00 € FRANCE Niveau 2 prévue depuis hier" at bounding box center [135, 272] width 184 height 44
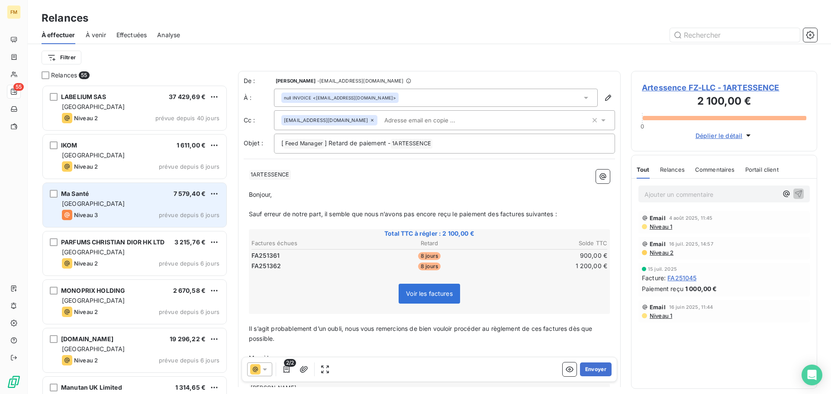
click at [105, 209] on div "Ma Santé 7 579,40 € FRANCE Niveau 3 prévue depuis 6 jours" at bounding box center [135, 205] width 184 height 44
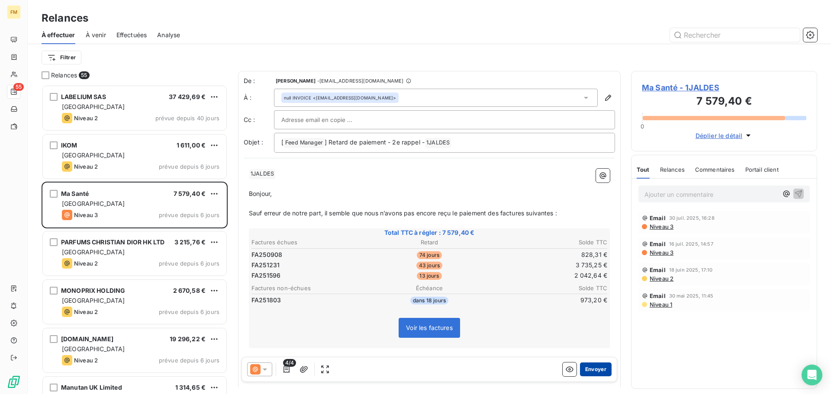
click at [585, 372] on button "Envoyer" at bounding box center [596, 370] width 32 height 14
